Goal: Use online tool/utility: Utilize a website feature to perform a specific function

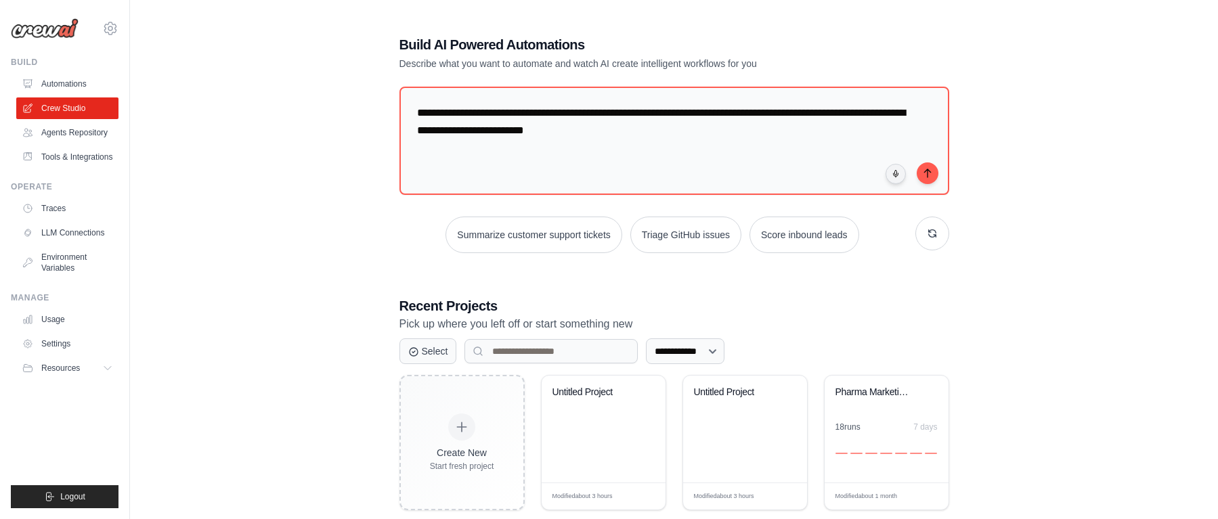
click at [339, 326] on div "**********" at bounding box center [674, 349] width 1045 height 670
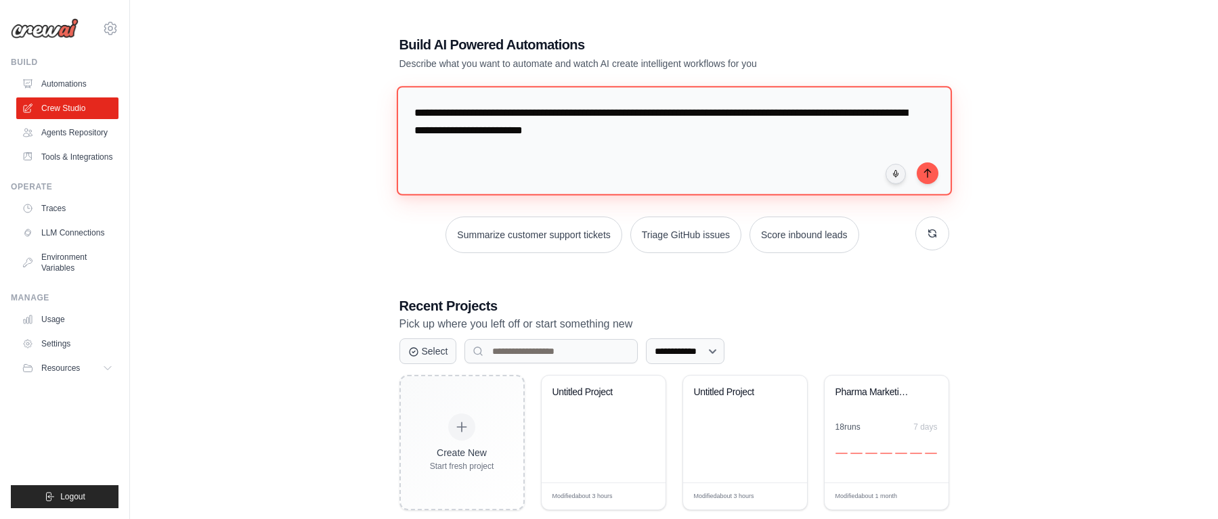
click at [733, 139] on textarea "**********" at bounding box center [673, 141] width 555 height 110
drag, startPoint x: 733, startPoint y: 139, endPoint x: 557, endPoint y: 125, distance: 176.6
click at [557, 125] on textarea "**********" at bounding box center [673, 141] width 555 height 110
type textarea "**********"
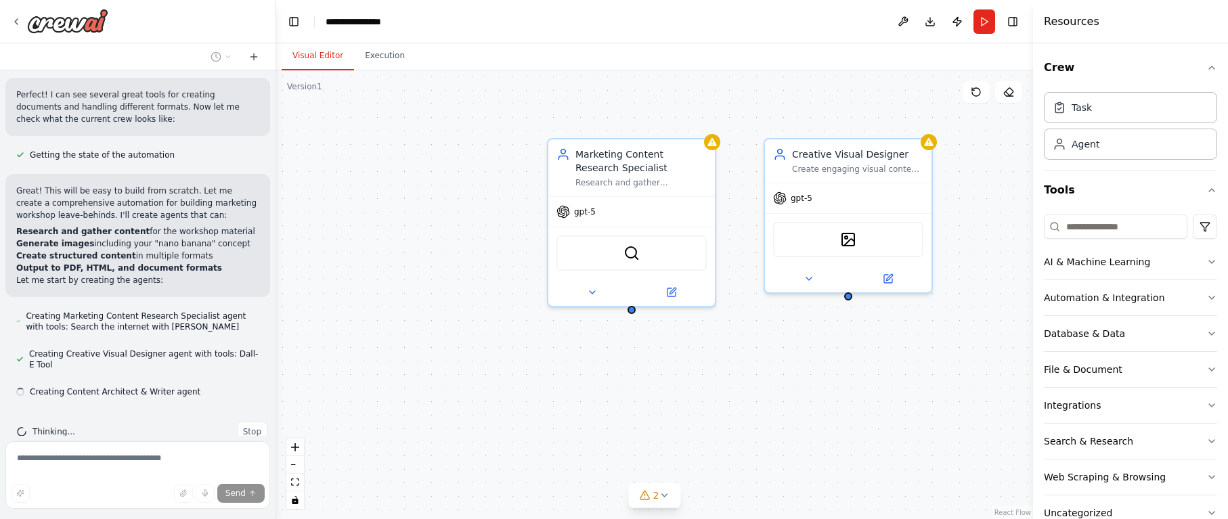
scroll to position [419, 0]
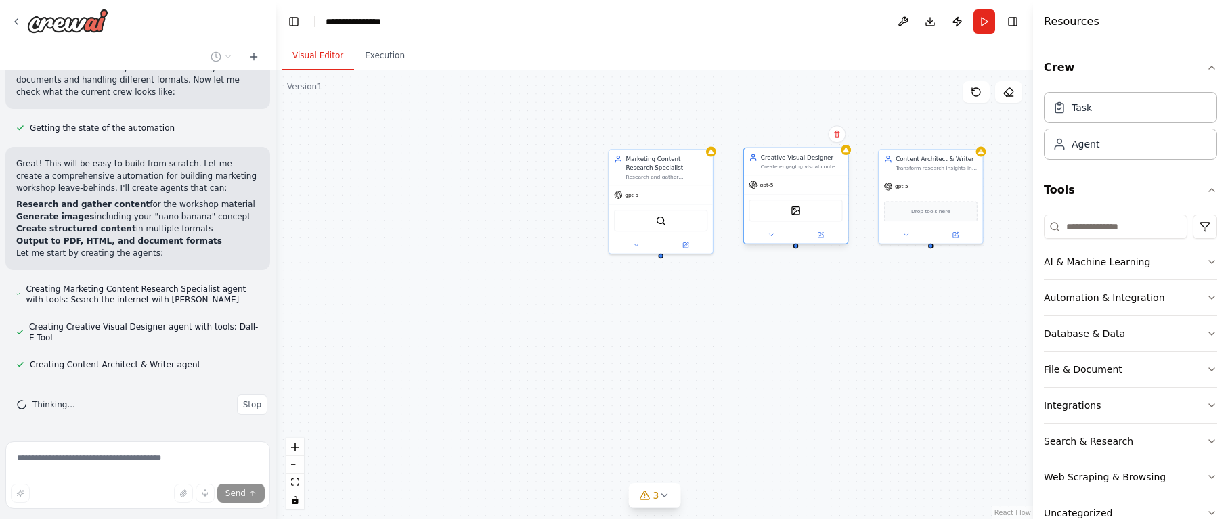
click at [825, 196] on div "DallETool" at bounding box center [796, 210] width 104 height 33
click at [866, 326] on div "Marketing Content Research Specialist Research and gather comprehensive informa…" at bounding box center [654, 294] width 757 height 449
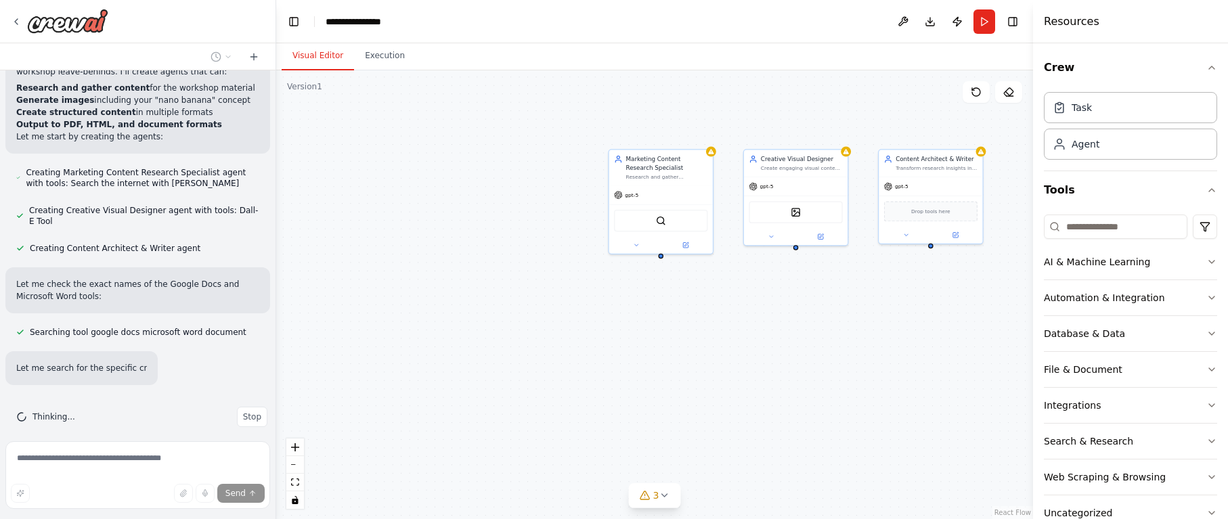
scroll to position [575, 0]
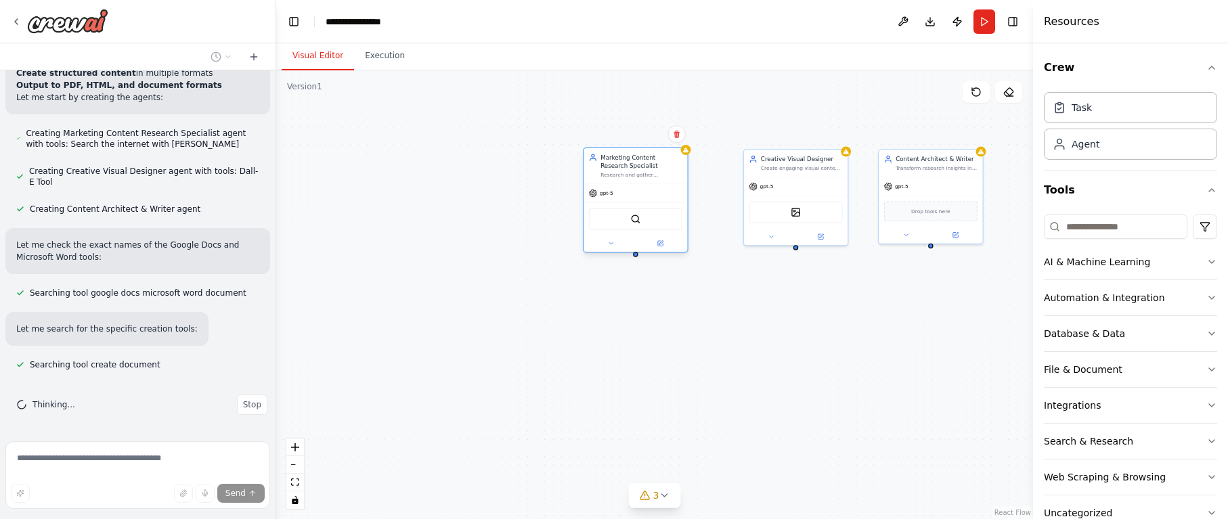
drag, startPoint x: 659, startPoint y: 178, endPoint x: 634, endPoint y: 174, distance: 24.7
click at [634, 174] on div "Research and gather comprehensive information about {workshop_topic} for market…" at bounding box center [642, 175] width 82 height 7
drag, startPoint x: 654, startPoint y: 154, endPoint x: 622, endPoint y: 146, distance: 32.8
click at [622, 146] on div "Marketing Content Research Specialist" at bounding box center [608, 153] width 82 height 17
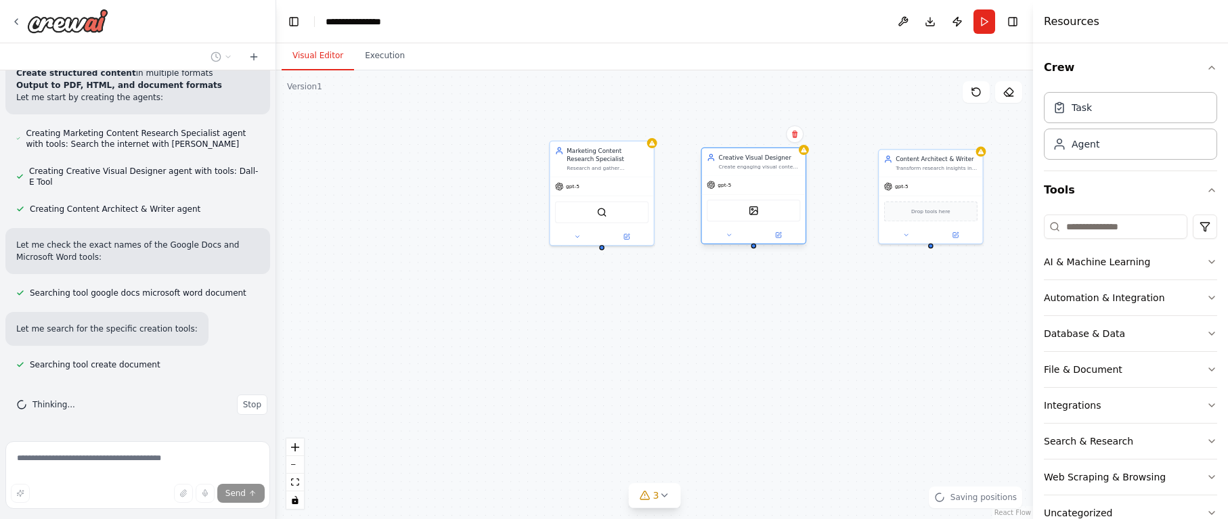
drag, startPoint x: 762, startPoint y: 163, endPoint x: 719, endPoint y: 159, distance: 42.9
click at [719, 159] on div "Creative Visual Designer Create engaging visual content for the marketing works…" at bounding box center [760, 161] width 82 height 17
drag, startPoint x: 919, startPoint y: 175, endPoint x: 902, endPoint y: 173, distance: 17.0
click at [902, 173] on div "Content Architect & Writer Transform research insights into well-structured, en…" at bounding box center [914, 195] width 106 height 95
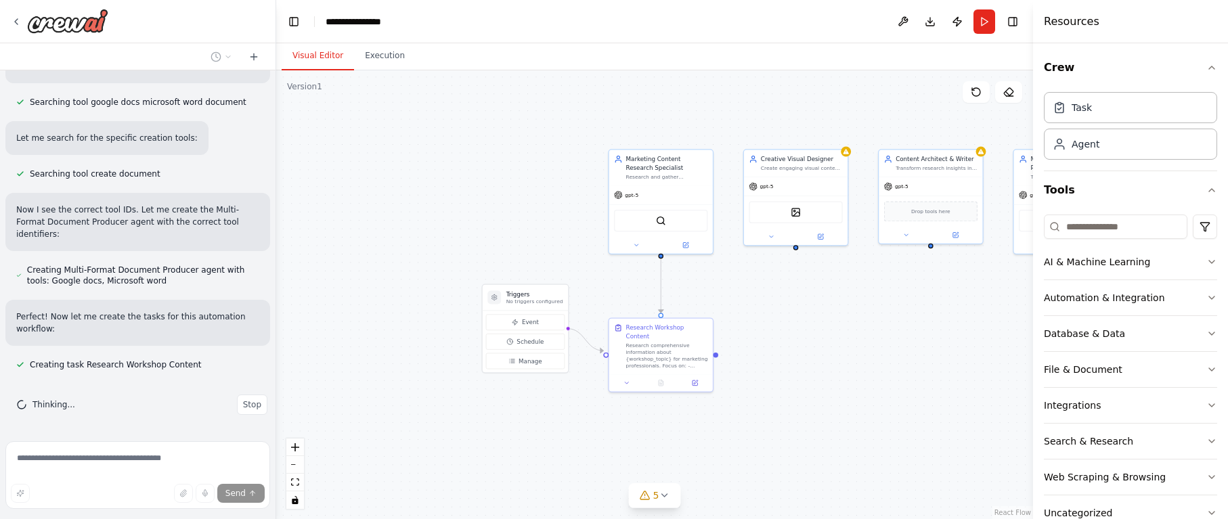
scroll to position [793, 0]
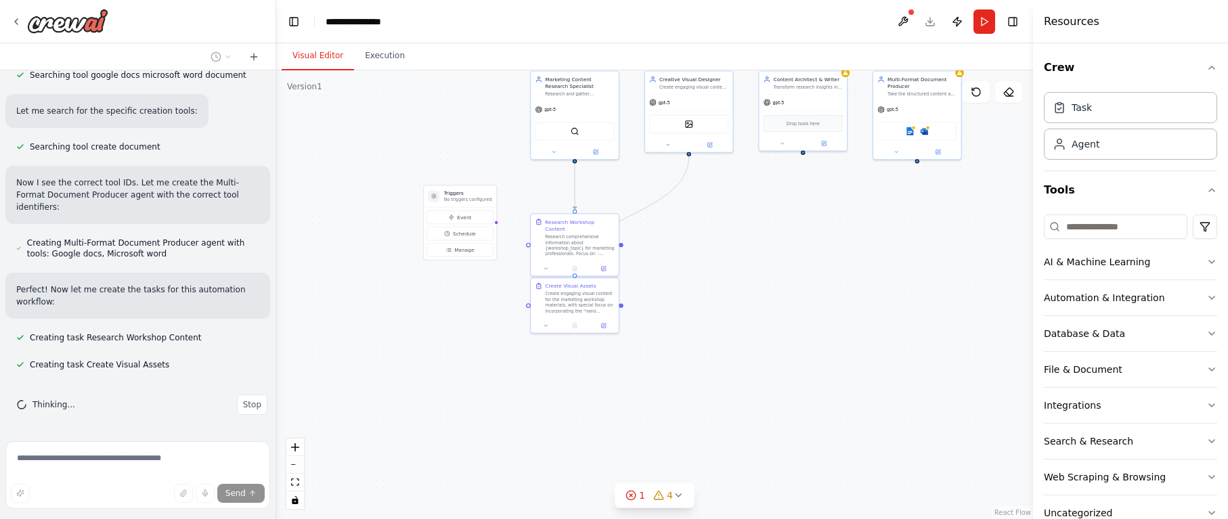
drag, startPoint x: 800, startPoint y: 361, endPoint x: 686, endPoint y: 259, distance: 153.5
click at [692, 253] on div ".deletable-edge-delete-btn { width: 20px; height: 20px; border: 0px solid #ffff…" at bounding box center [654, 294] width 757 height 449
drag, startPoint x: 588, startPoint y: 351, endPoint x: 686, endPoint y: 373, distance: 100.5
click at [686, 373] on button at bounding box center [693, 376] width 24 height 9
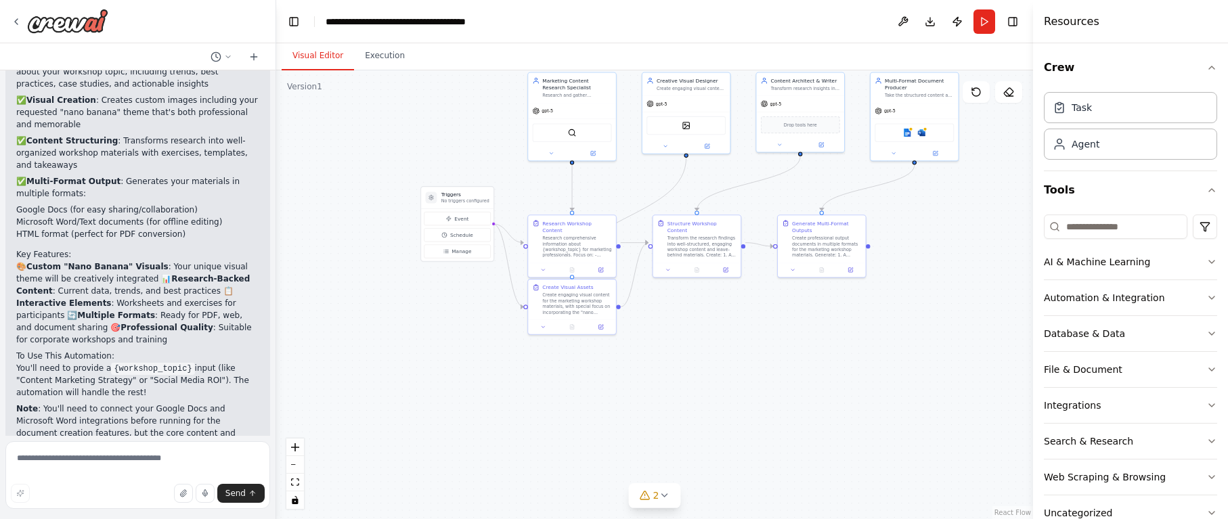
scroll to position [1566, 0]
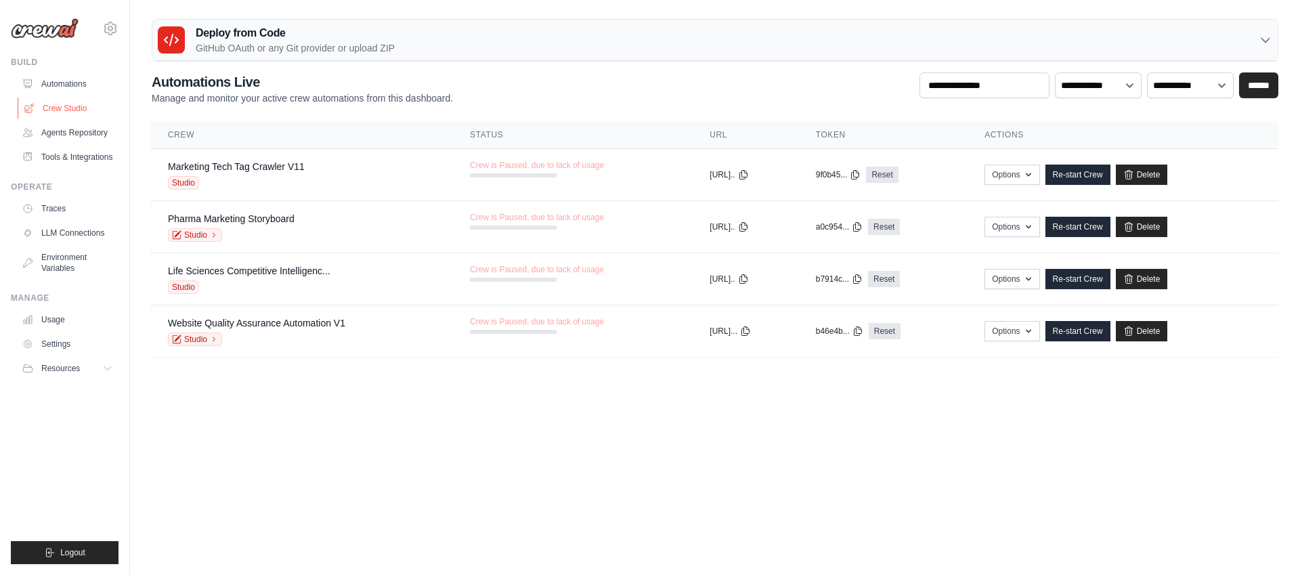
click at [71, 106] on link "Crew Studio" at bounding box center [69, 109] width 102 height 22
click at [55, 85] on link "Automations" at bounding box center [69, 84] width 102 height 22
click at [108, 28] on icon at bounding box center [110, 28] width 16 height 16
click at [107, 28] on icon at bounding box center [110, 28] width 16 height 16
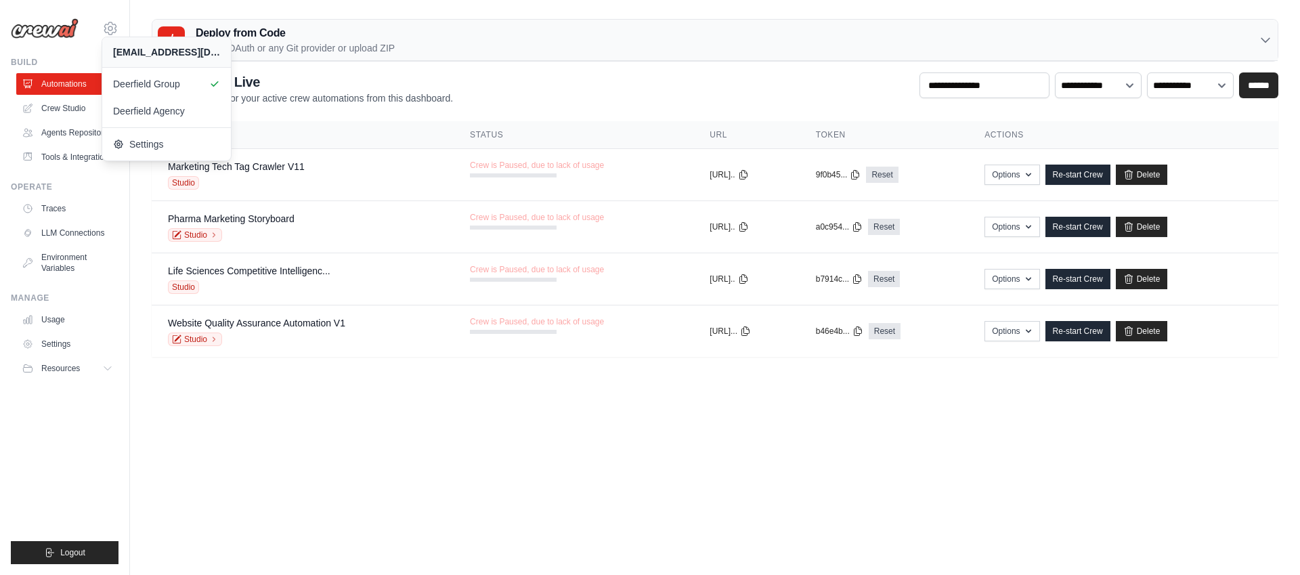
click at [19, 29] on img at bounding box center [45, 28] width 68 height 20
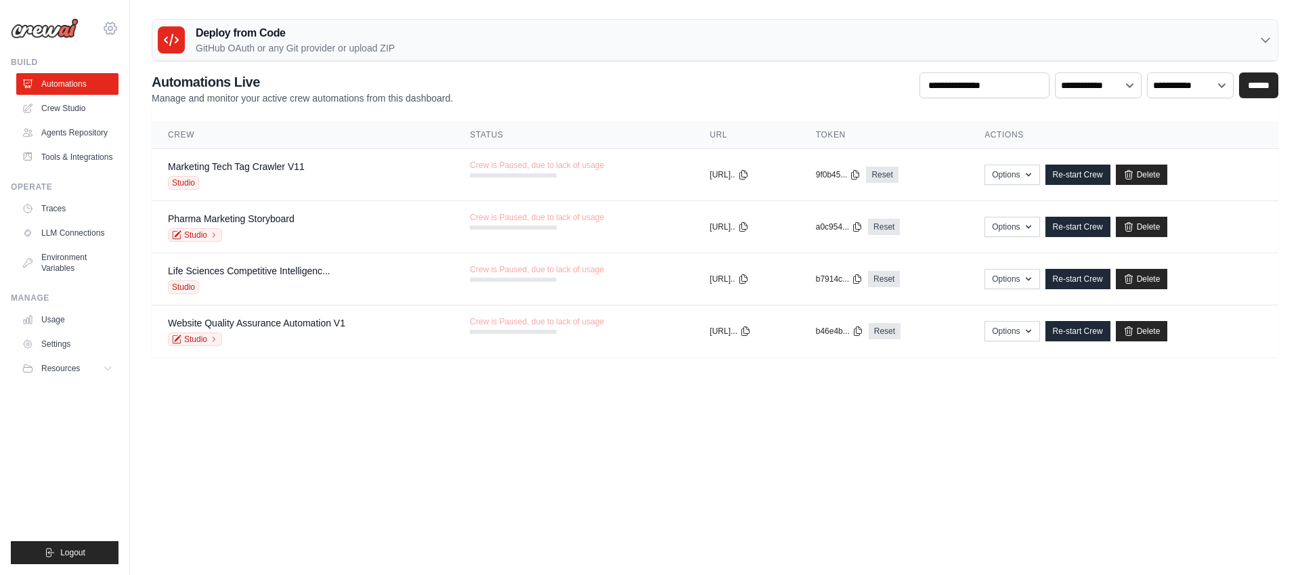
click at [117, 24] on icon at bounding box center [110, 28] width 16 height 16
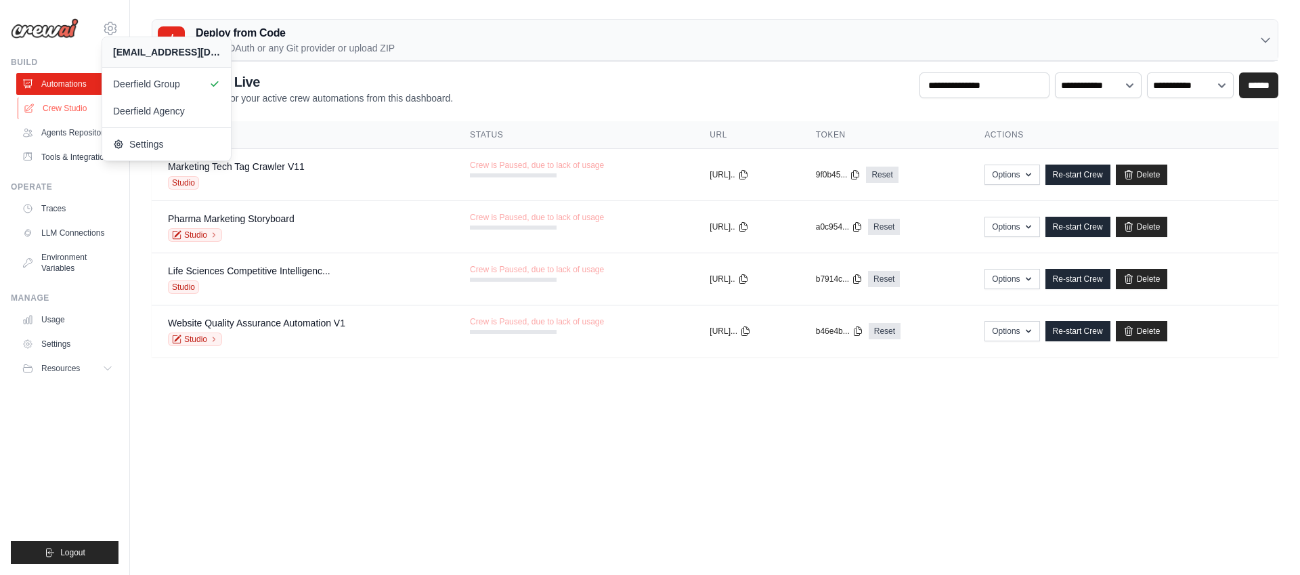
click at [66, 110] on link "Crew Studio" at bounding box center [69, 109] width 102 height 22
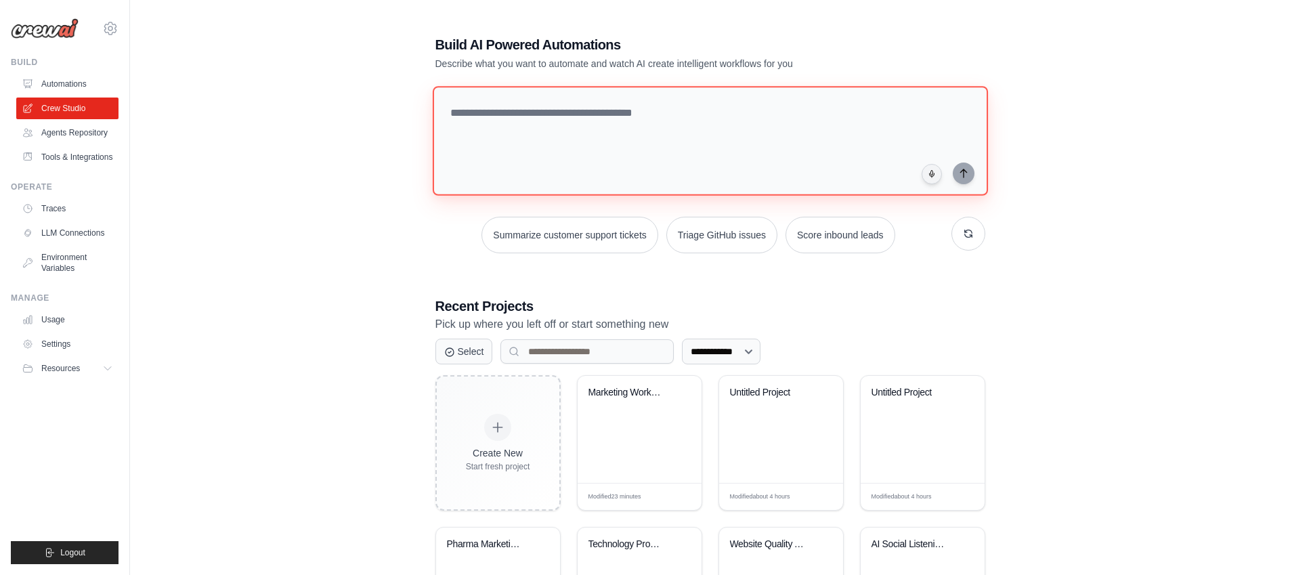
click at [500, 138] on textarea at bounding box center [709, 141] width 555 height 110
type textarea "**********"
paste textarea
type textarea "*"
paste textarea "**********"
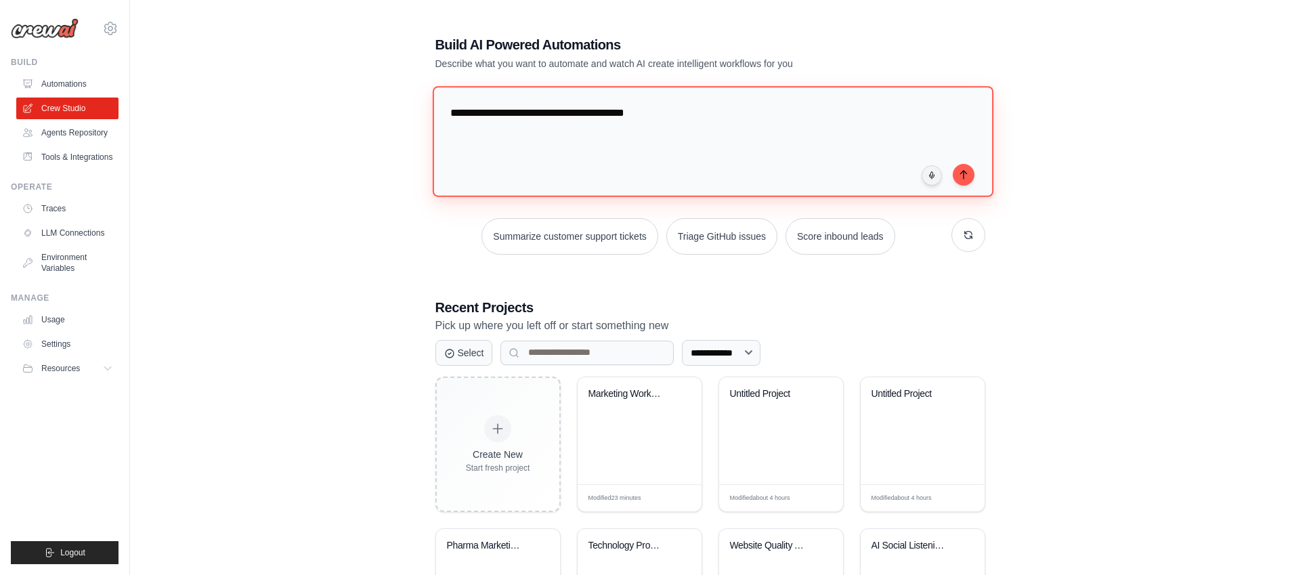
type textarea "**********"
